Goal: Task Accomplishment & Management: Manage account settings

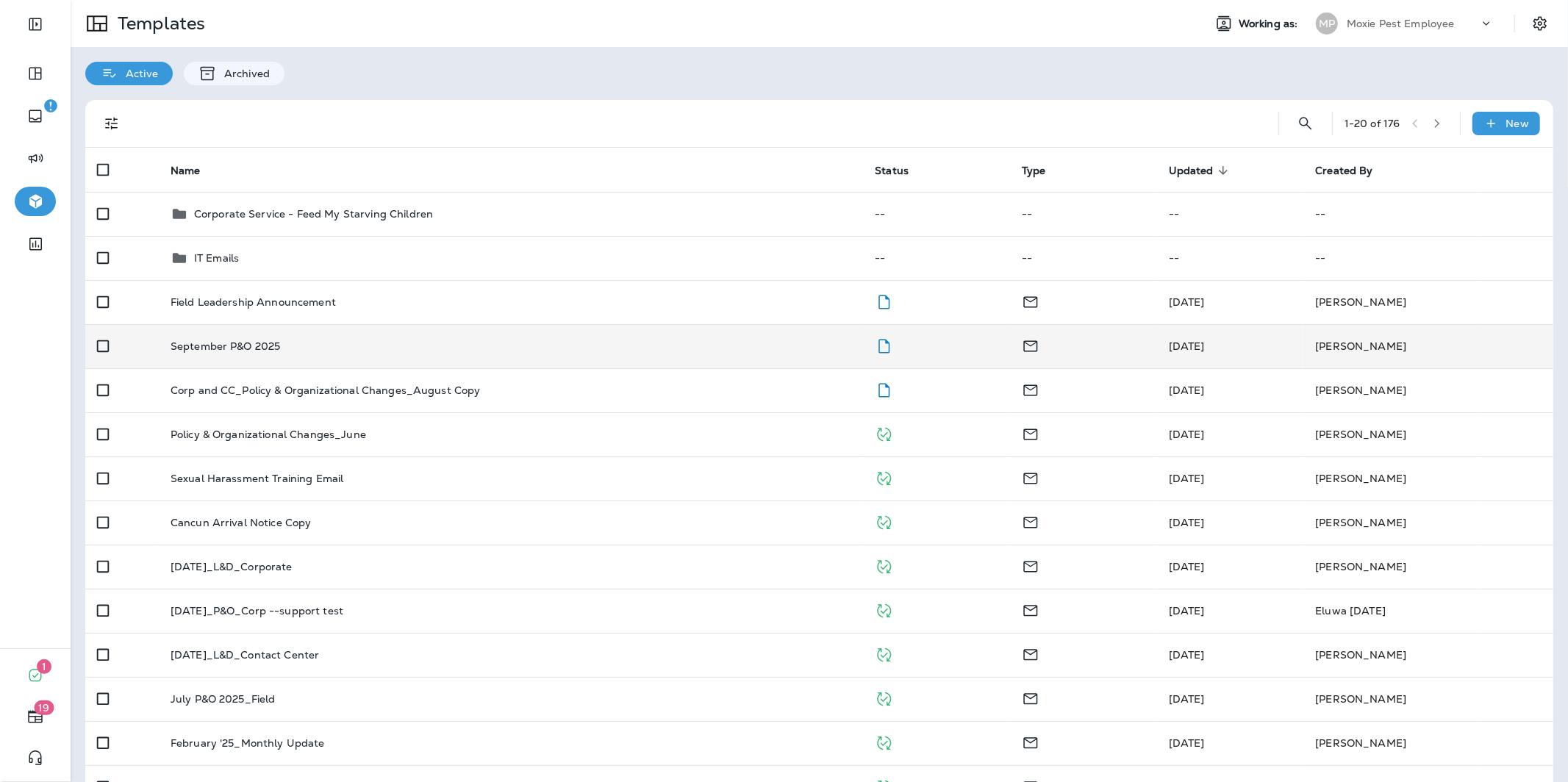
click at [230, 347] on p "September P&O 2025" at bounding box center [226, 346] width 111 height 12
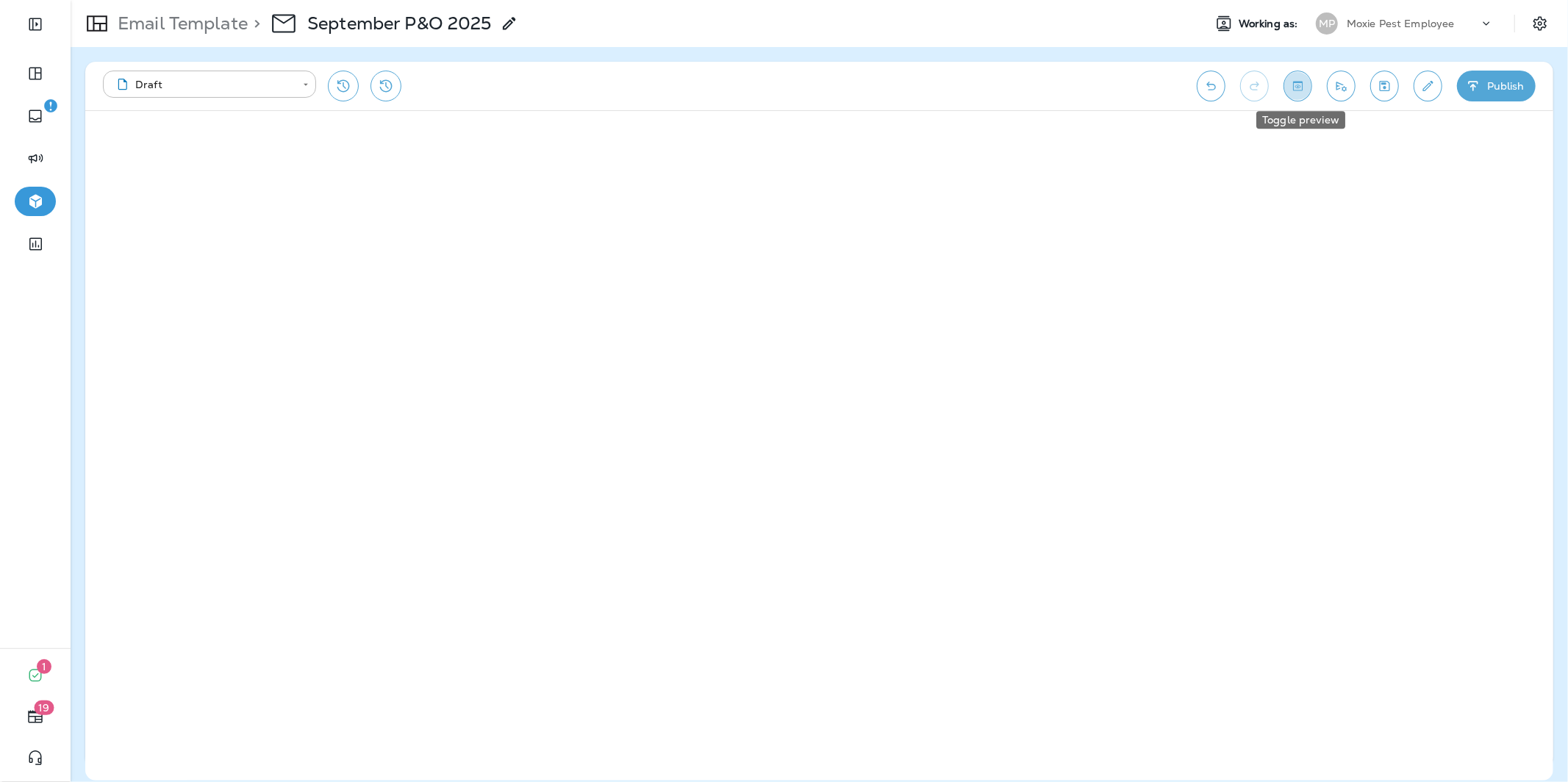
click at [1303, 88] on icon "Toggle preview" at bounding box center [1298, 85] width 15 height 14
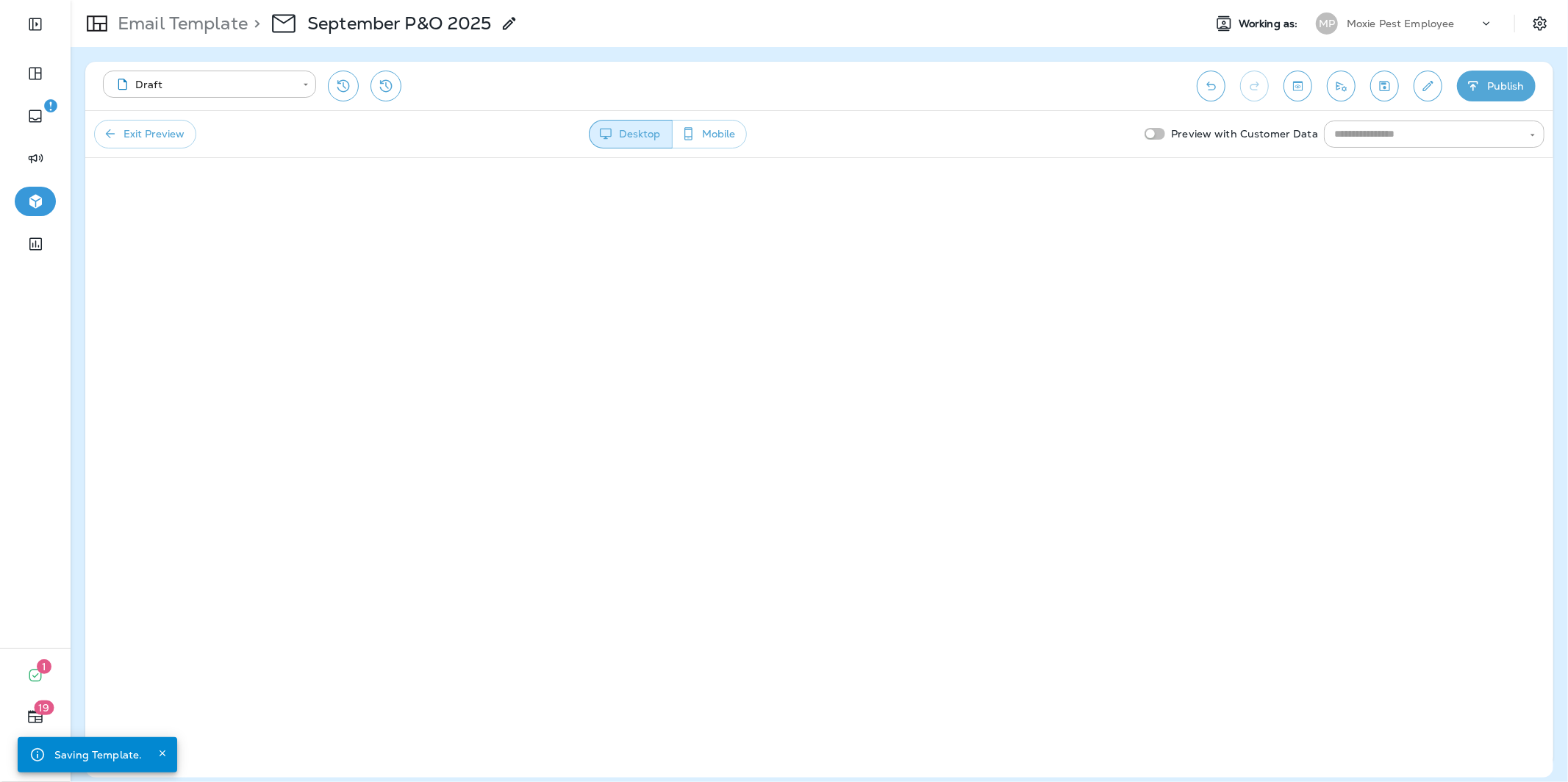
click at [705, 118] on div "Exit Preview Desktop Mobile Preview with Customer Data ​" at bounding box center [819, 134] width 1468 height 47
click at [710, 125] on button "Mobile" at bounding box center [709, 134] width 75 height 29
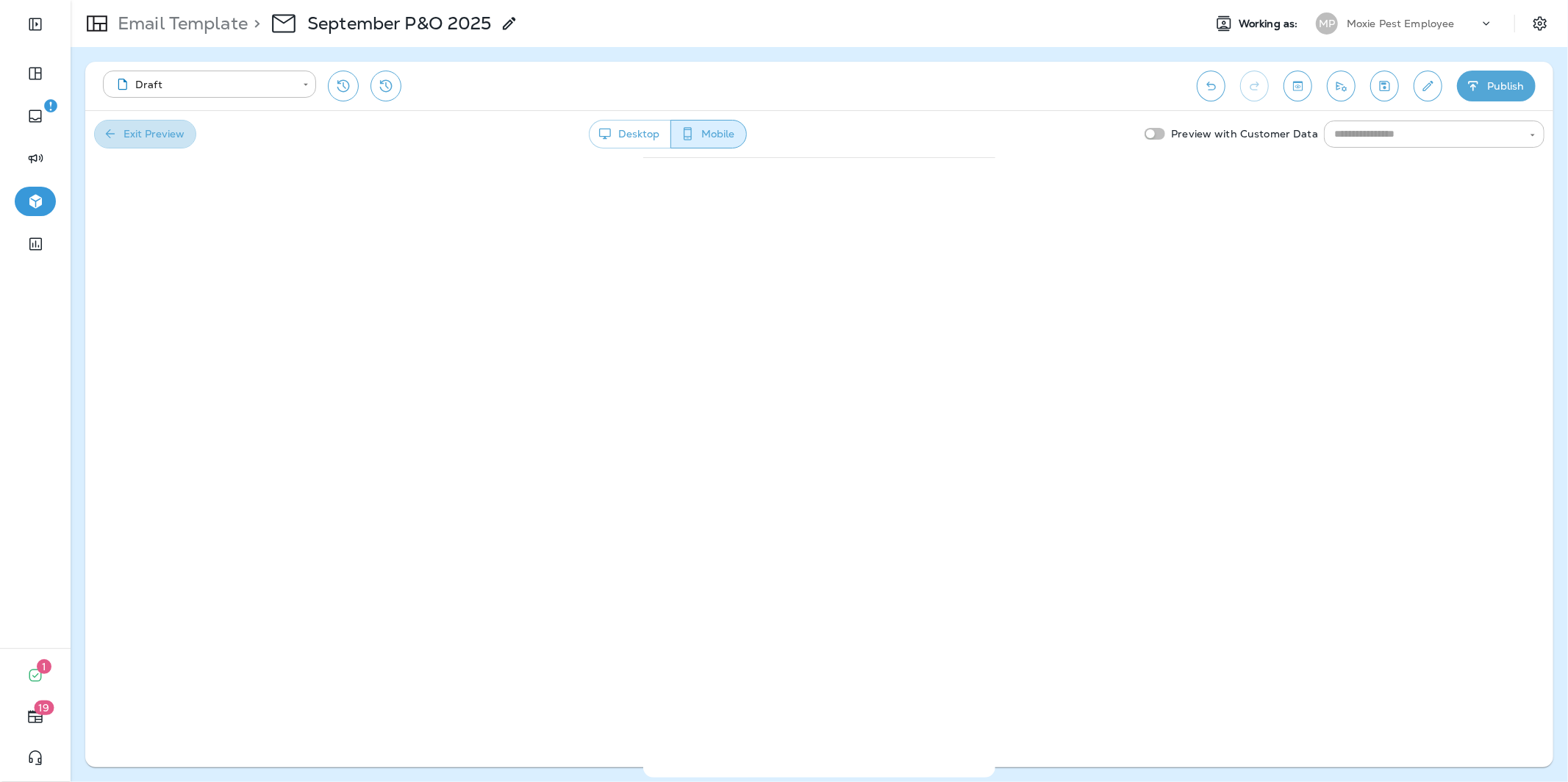
click at [170, 128] on button "Exit Preview" at bounding box center [144, 134] width 102 height 29
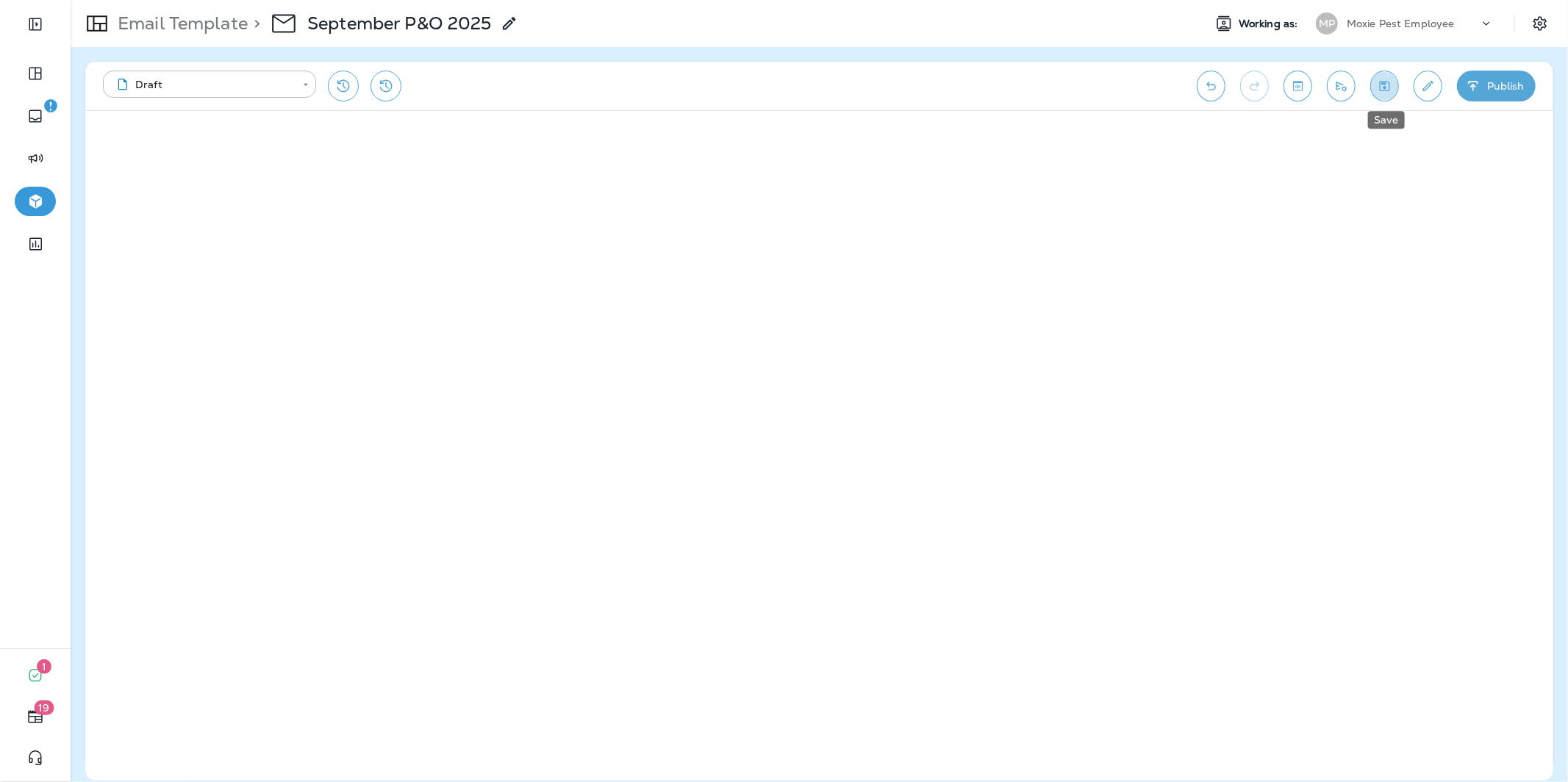
click at [1386, 88] on icon "Save" at bounding box center [1386, 86] width 10 height 10
click at [1391, 89] on icon "Save" at bounding box center [1385, 85] width 15 height 14
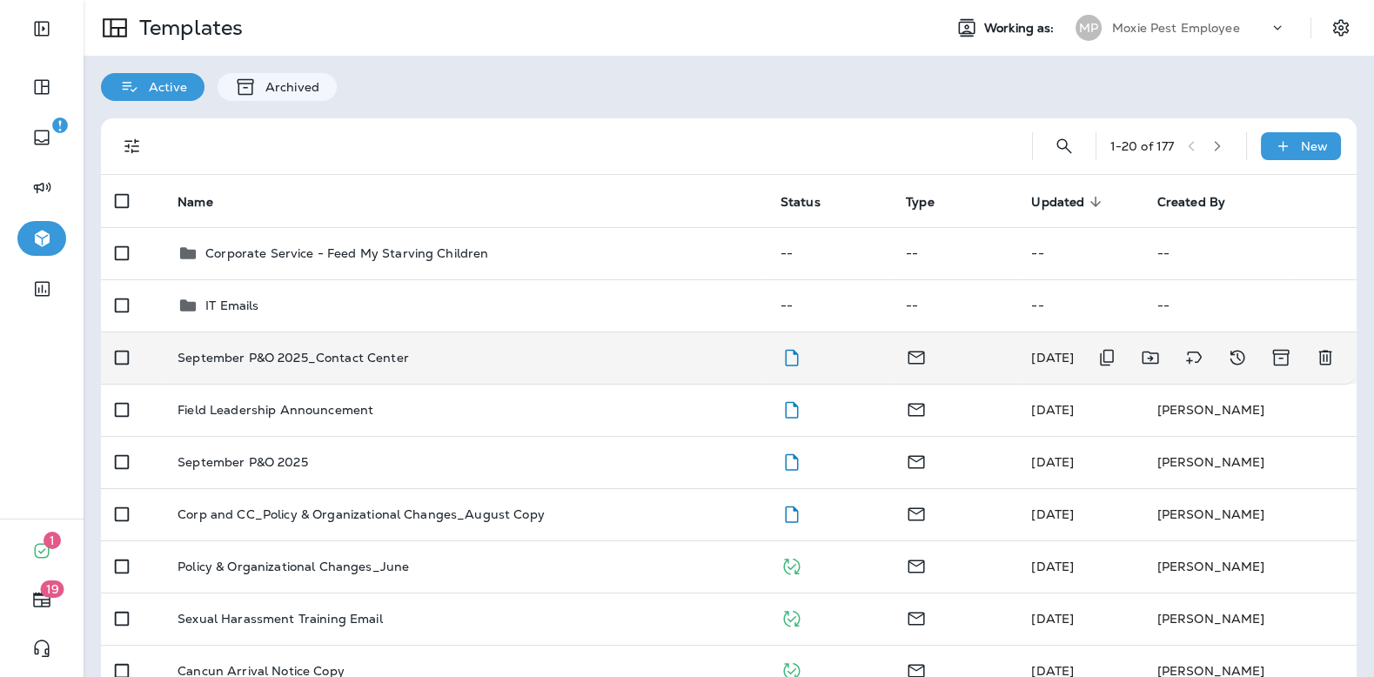
click at [286, 362] on p "September P&O 2025_Contact Center" at bounding box center [293, 358] width 231 height 14
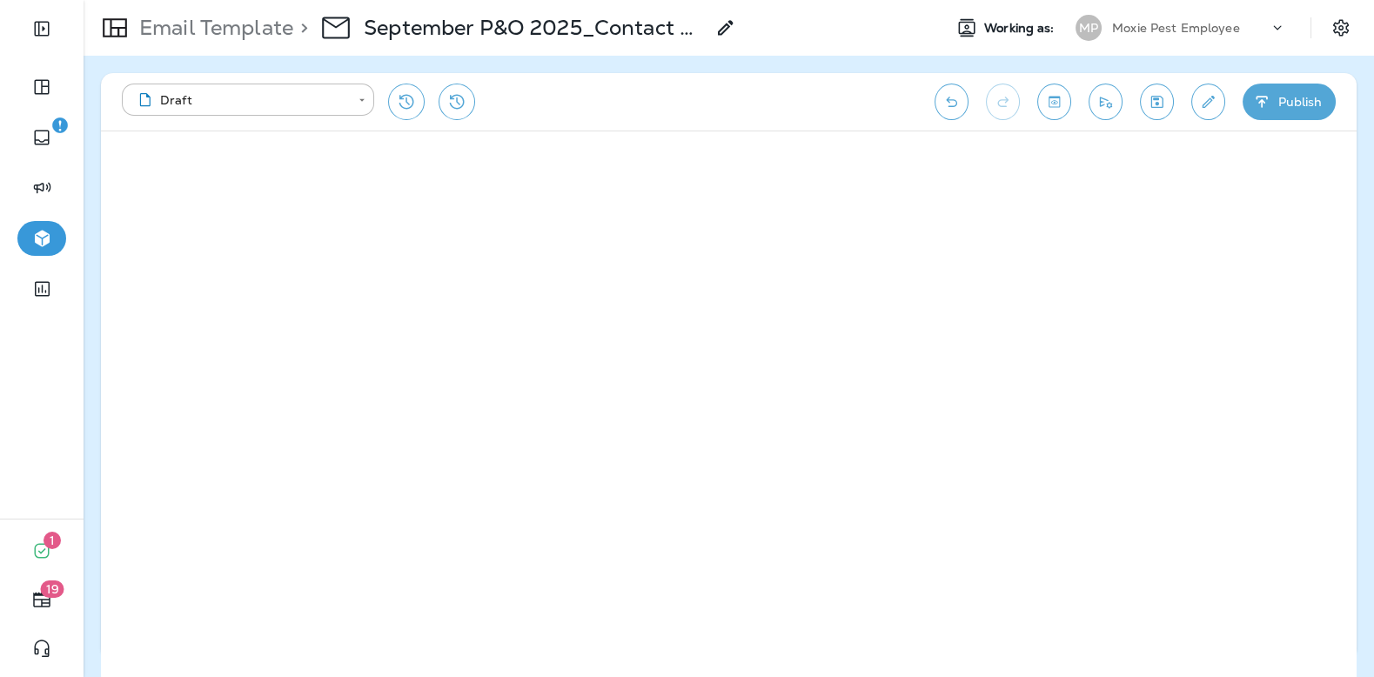
click at [1163, 98] on icon "Save" at bounding box center [1157, 102] width 12 height 12
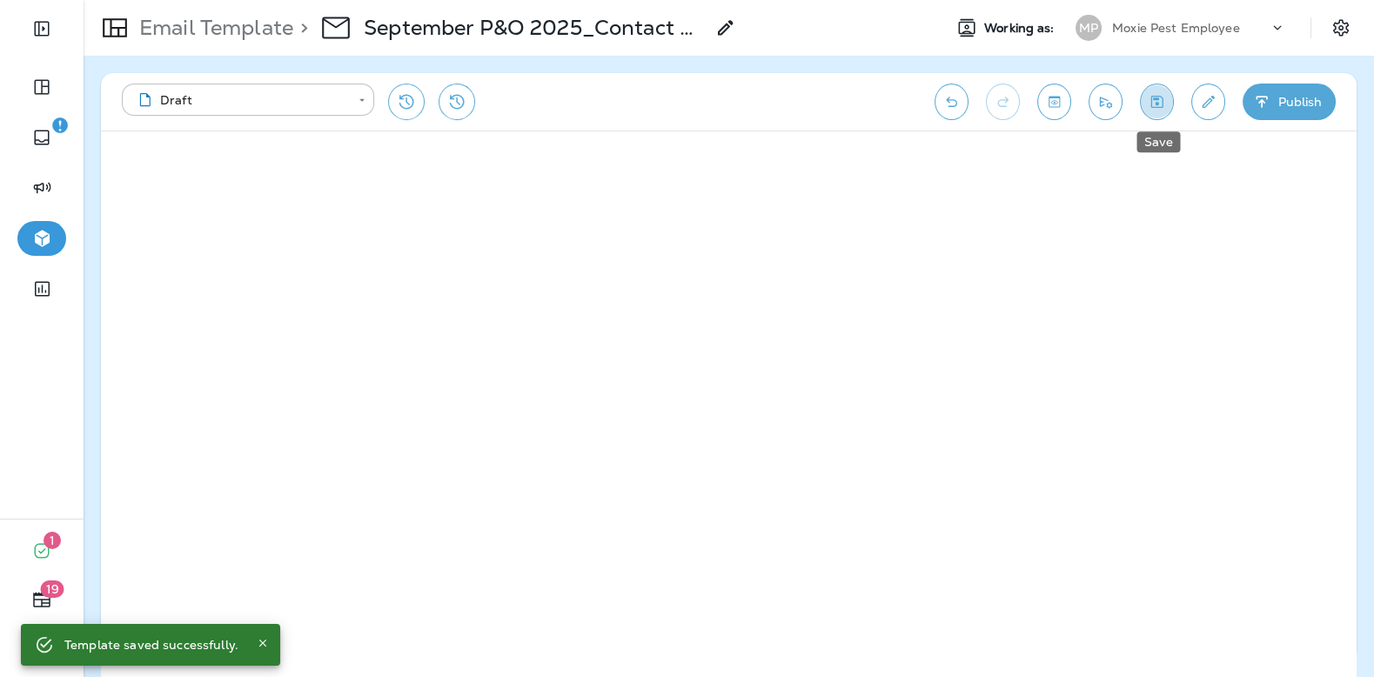
click at [1158, 97] on icon "Save" at bounding box center [1157, 101] width 18 height 17
